Goal: Information Seeking & Learning: Learn about a topic

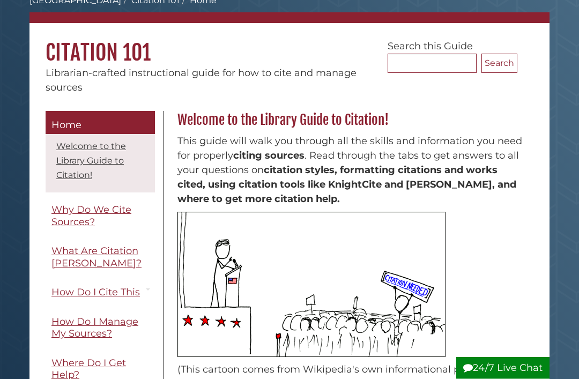
scroll to position [65, 0]
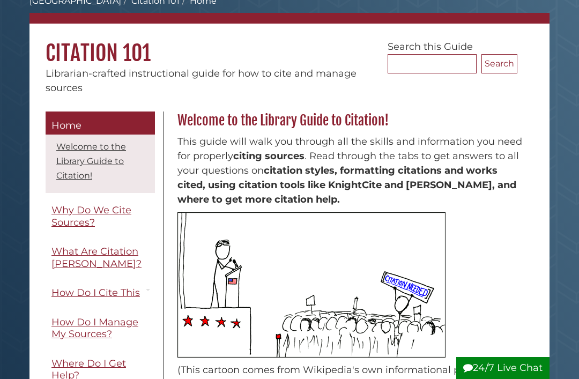
click at [105, 215] on span "Why Do We Cite Sources?" at bounding box center [91, 216] width 80 height 24
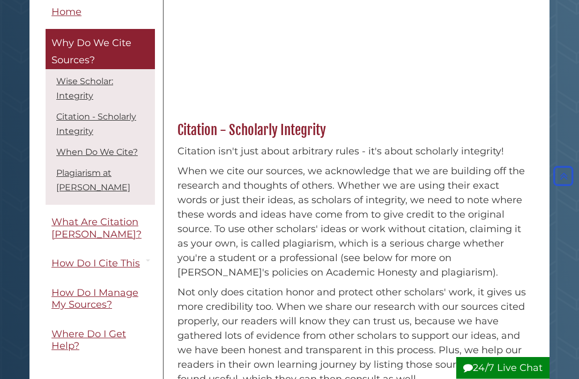
scroll to position [253, 0]
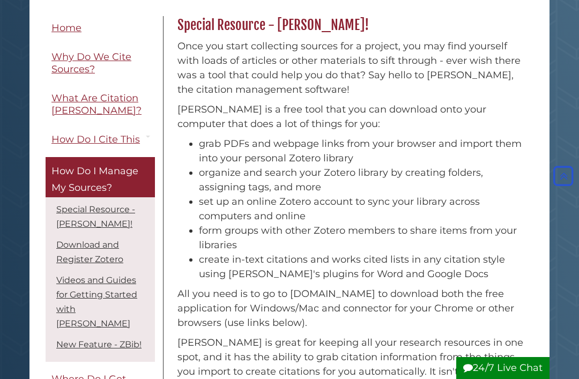
scroll to position [159, 0]
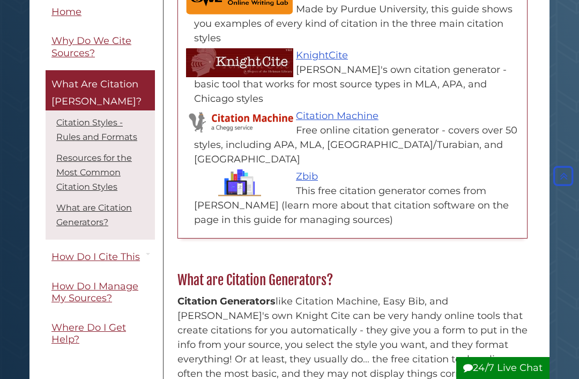
scroll to position [651, 0]
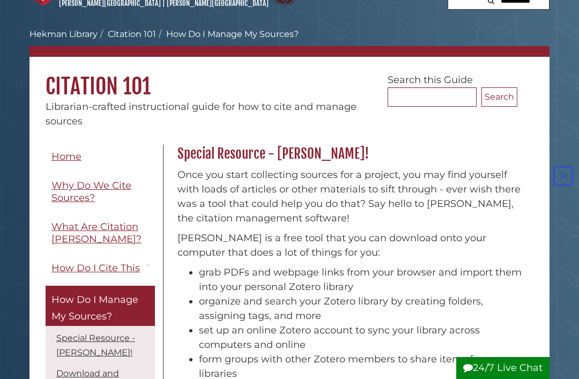
scroll to position [8, 0]
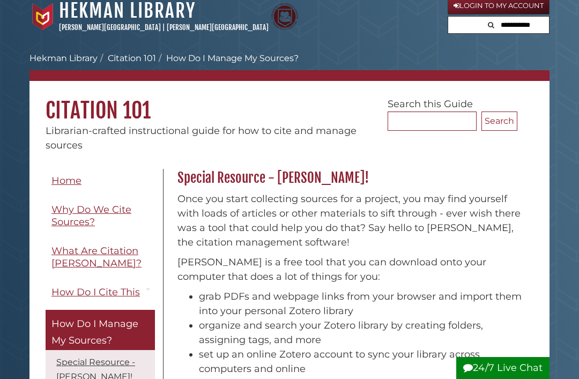
click at [108, 218] on link "Why Do We Cite Sources?" at bounding box center [100, 216] width 109 height 36
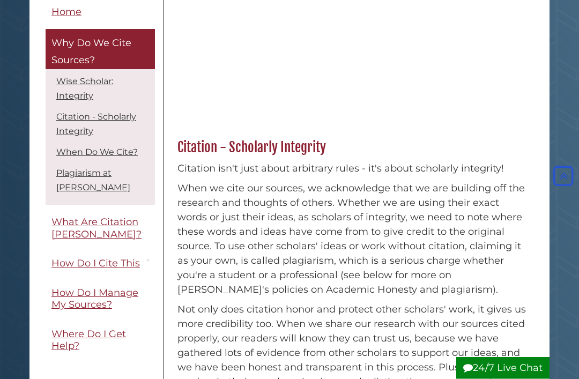
scroll to position [239, 0]
